Goal: Task Accomplishment & Management: Use online tool/utility

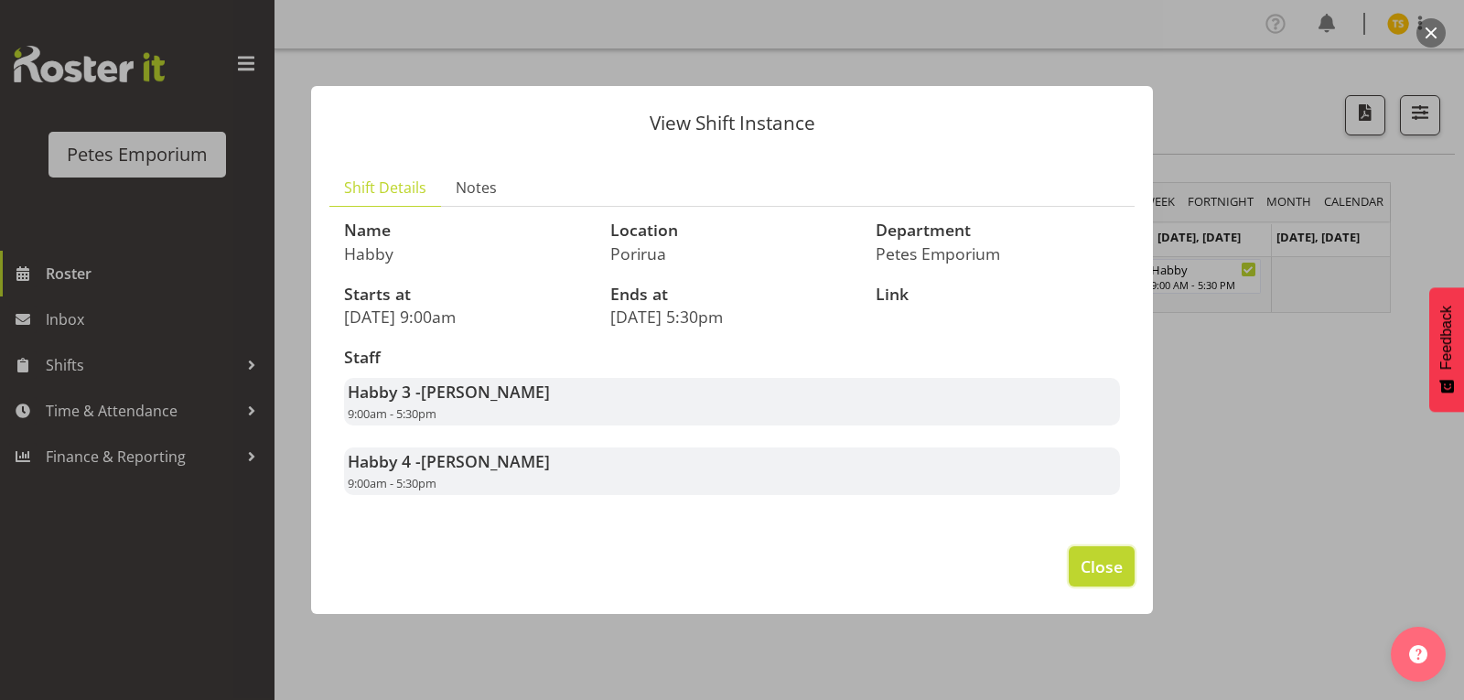
click at [1102, 553] on button "Close" at bounding box center [1102, 566] width 66 height 40
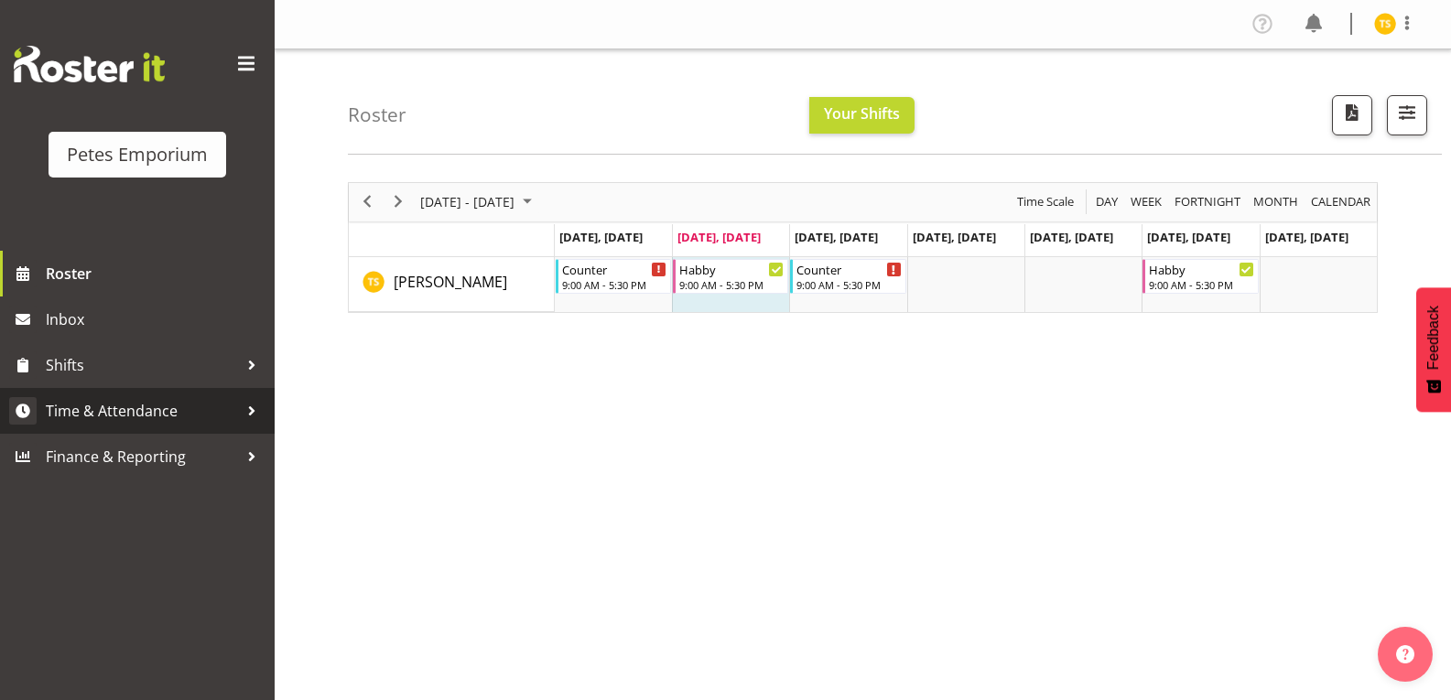
click at [151, 402] on span "Time & Attendance" at bounding box center [142, 410] width 192 height 27
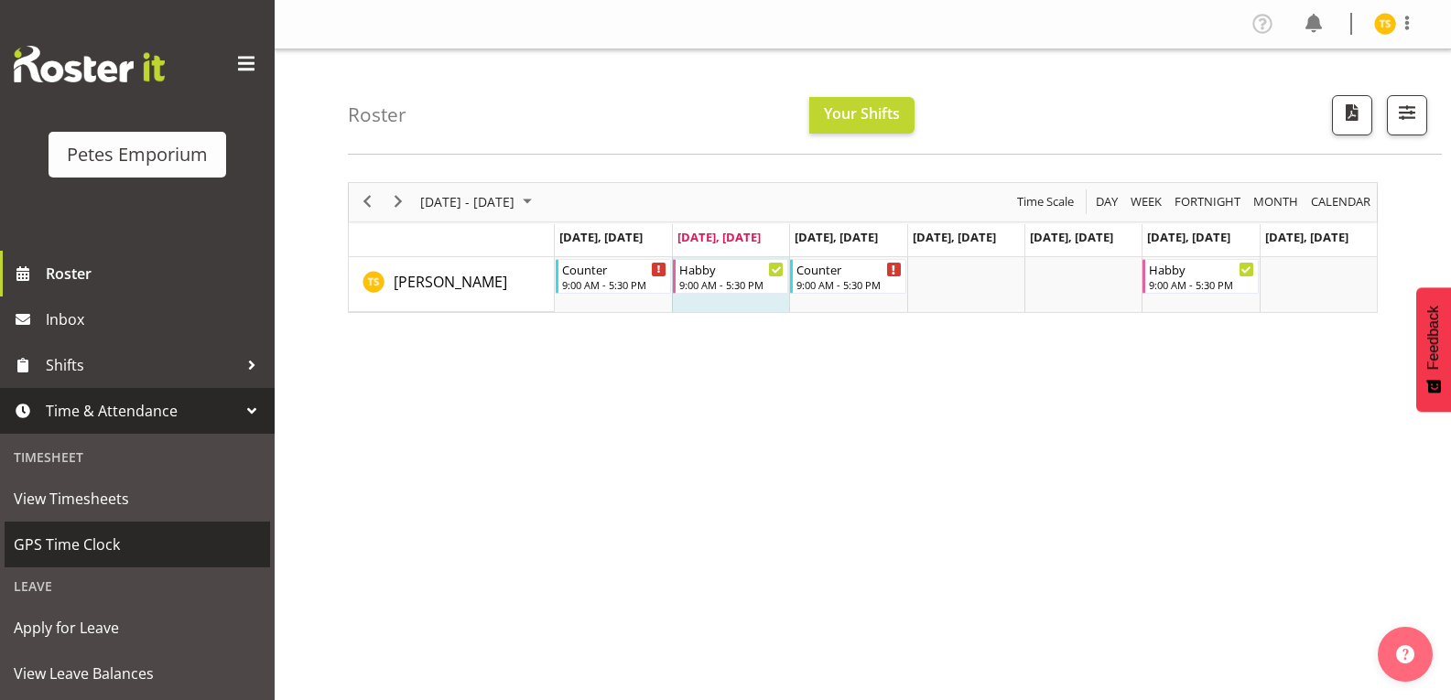
click at [106, 547] on span "GPS Time Clock" at bounding box center [137, 544] width 247 height 27
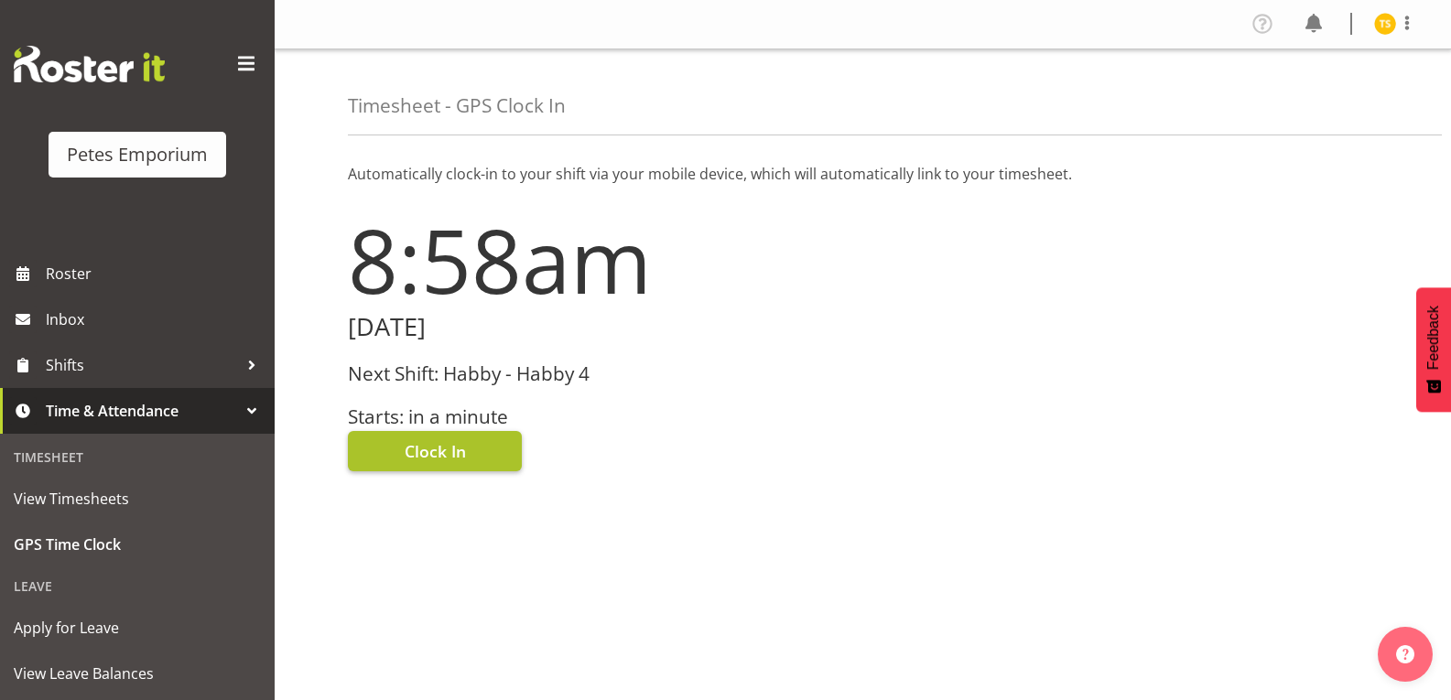
click at [406, 465] on button "Clock In" at bounding box center [435, 451] width 174 height 40
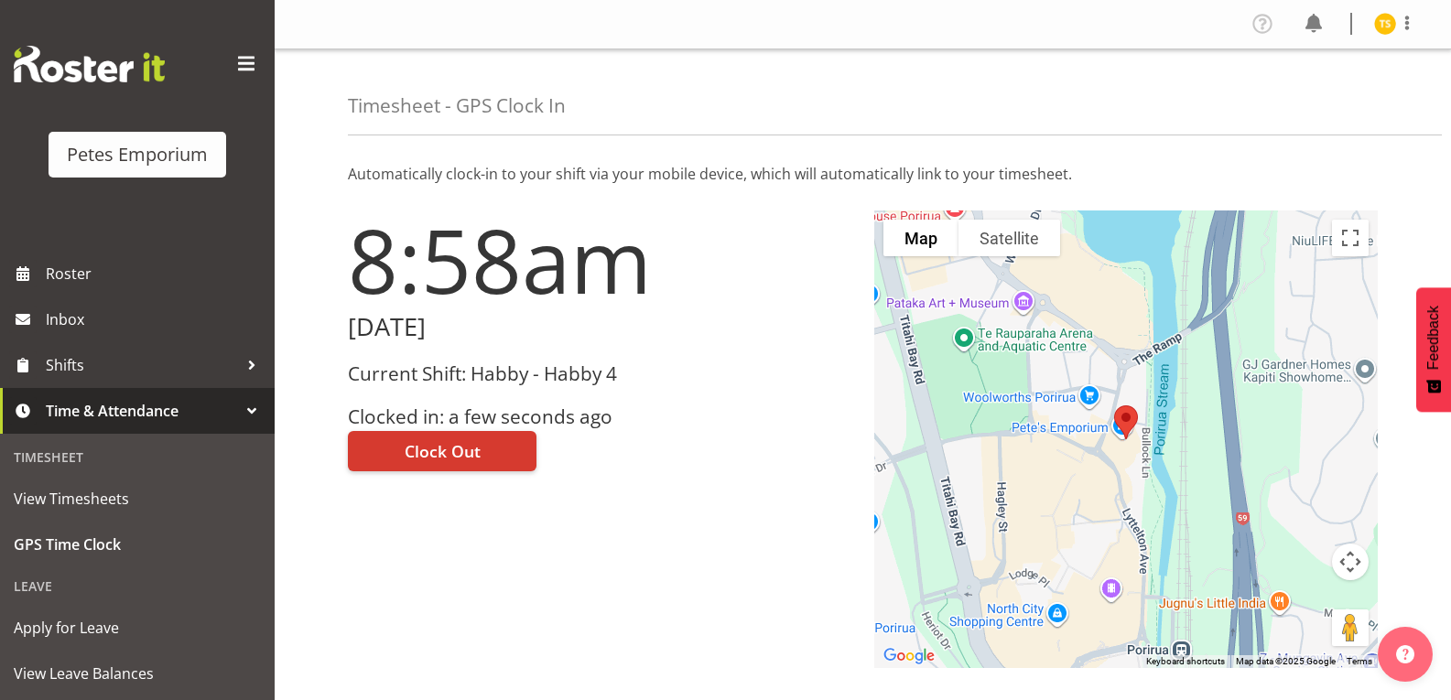
click at [1383, 25] on img at bounding box center [1385, 24] width 22 height 22
click at [1308, 93] on link "Log Out" at bounding box center [1330, 96] width 176 height 33
